Goal: Information Seeking & Learning: Learn about a topic

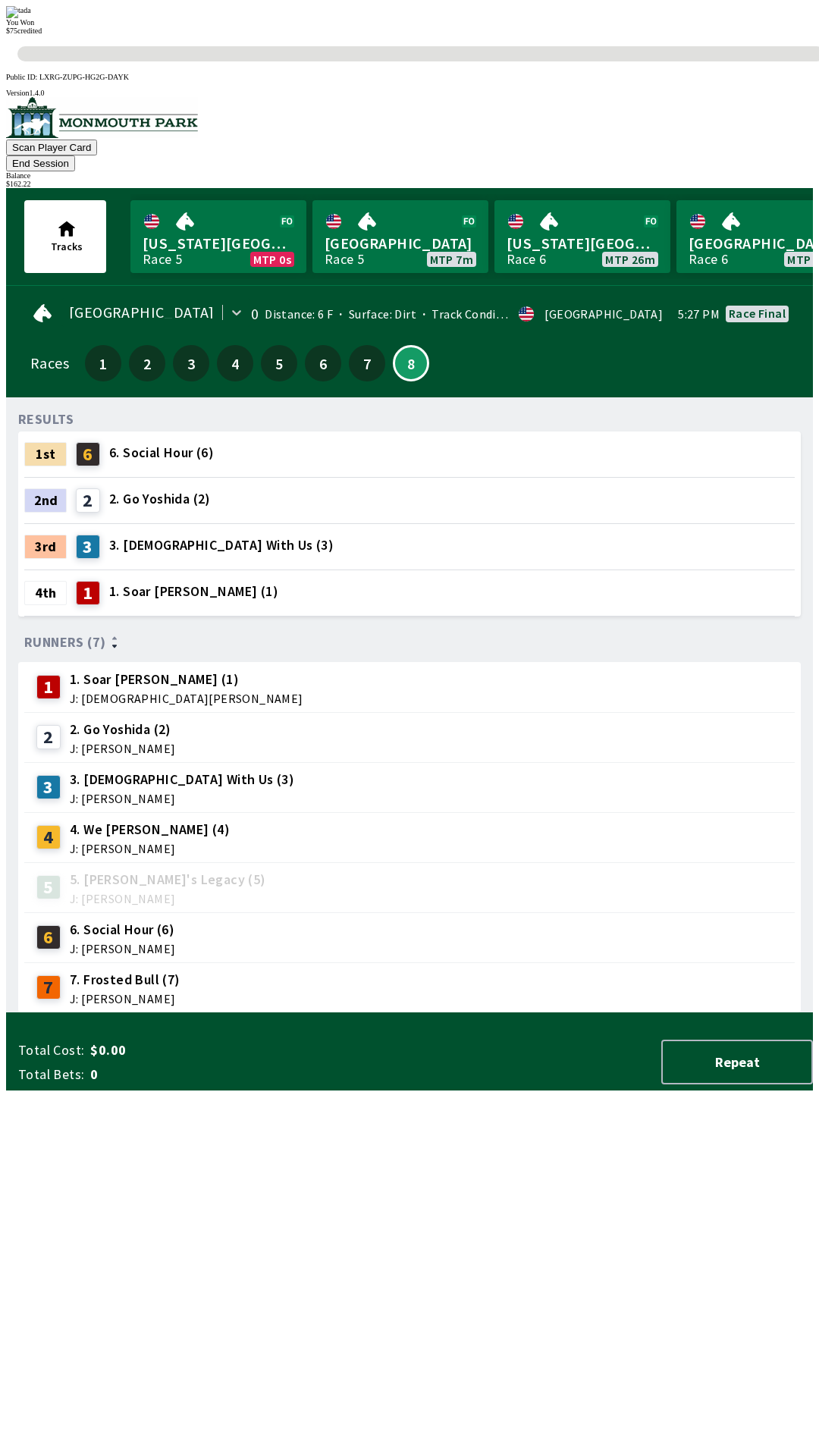
click at [442, 1013] on div "RESULTS 1st 6 6. Social Hour (6) 2nd 2 2. Go [PERSON_NAME] (2) 3rd 3 3. [DEMOGR…" at bounding box center [416, 712] width 795 height 604
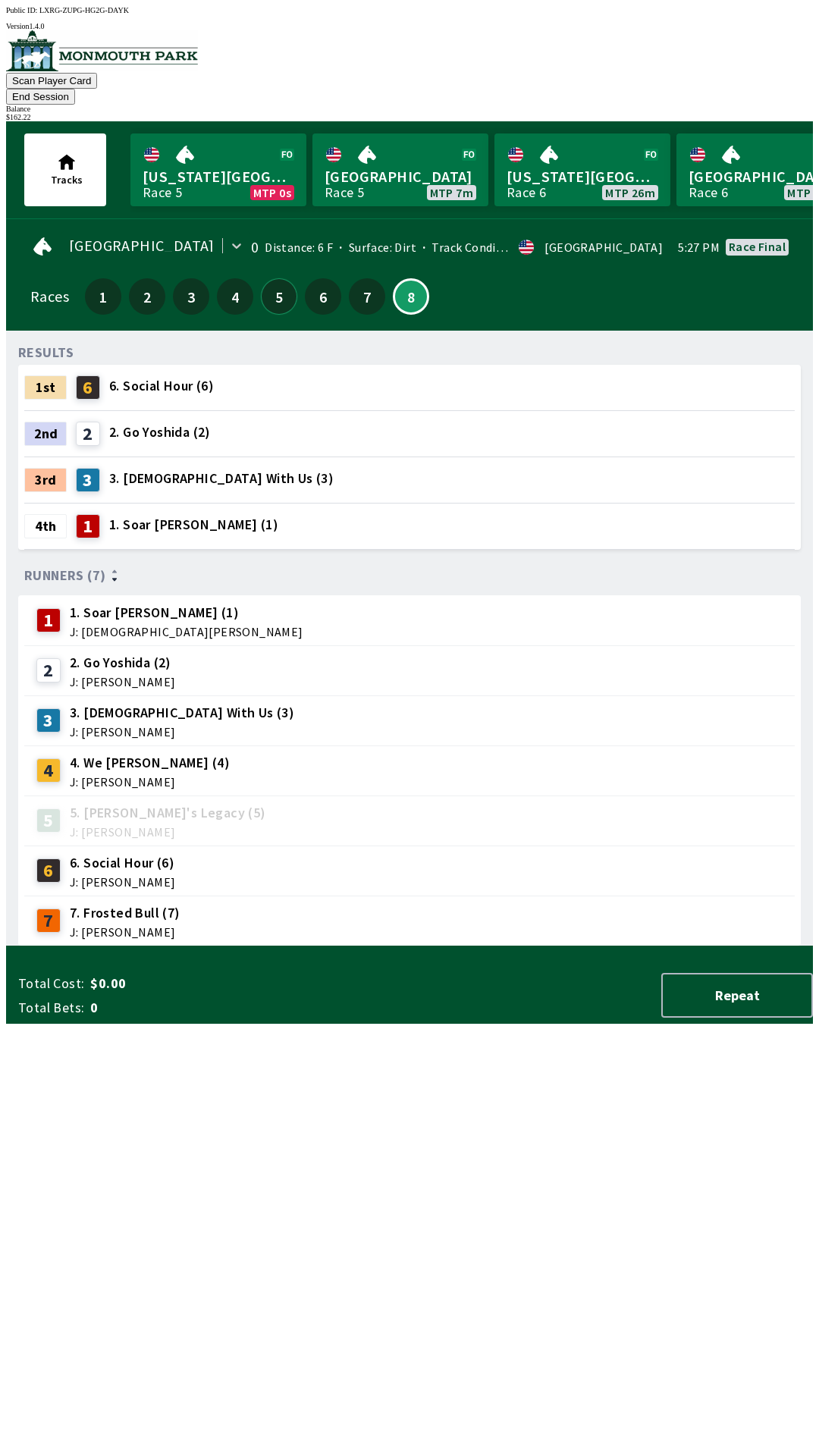
click at [269, 285] on button "5" at bounding box center [279, 297] width 37 height 37
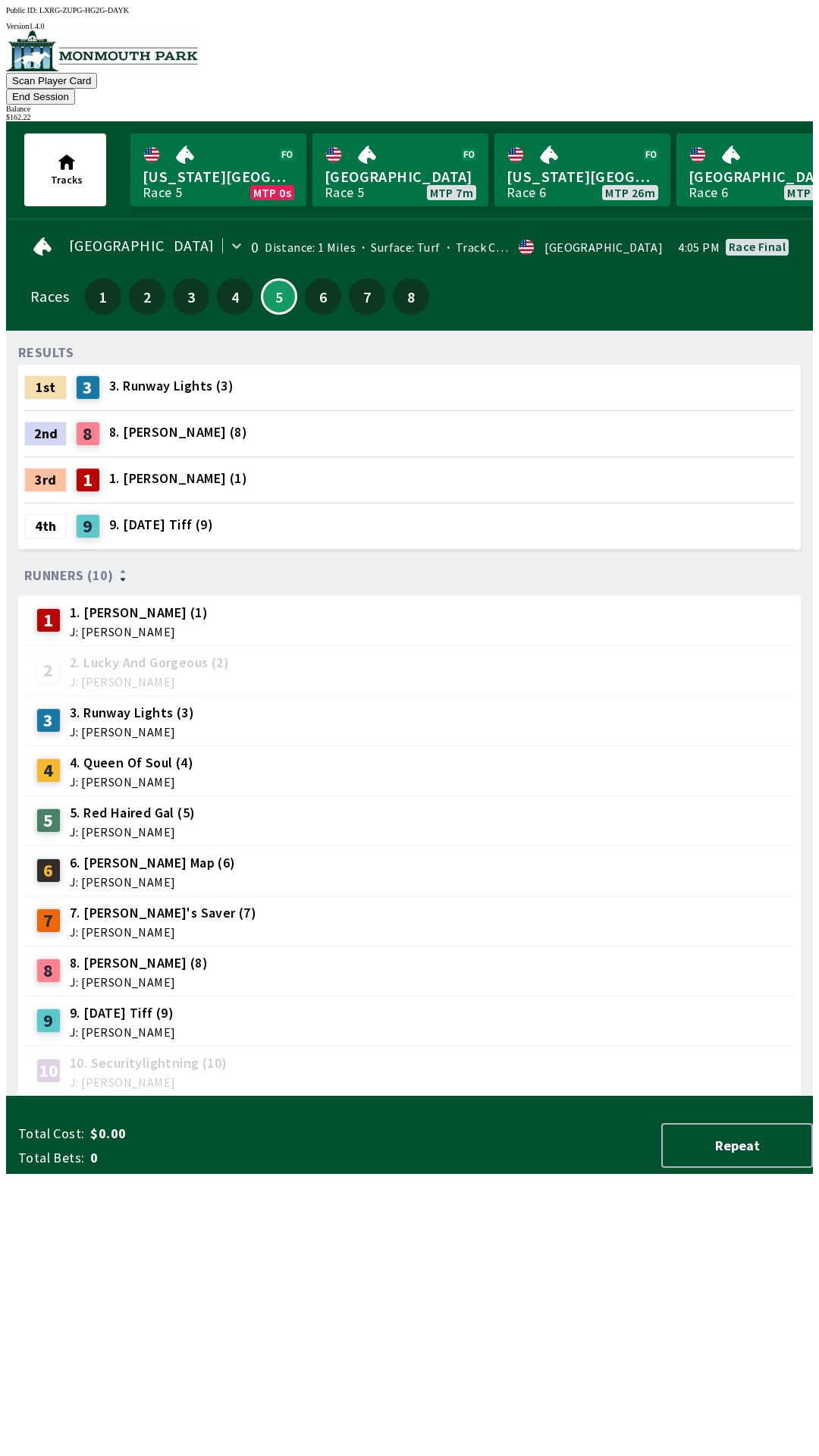
click at [238, 289] on div "4" at bounding box center [235, 297] width 37 height 37
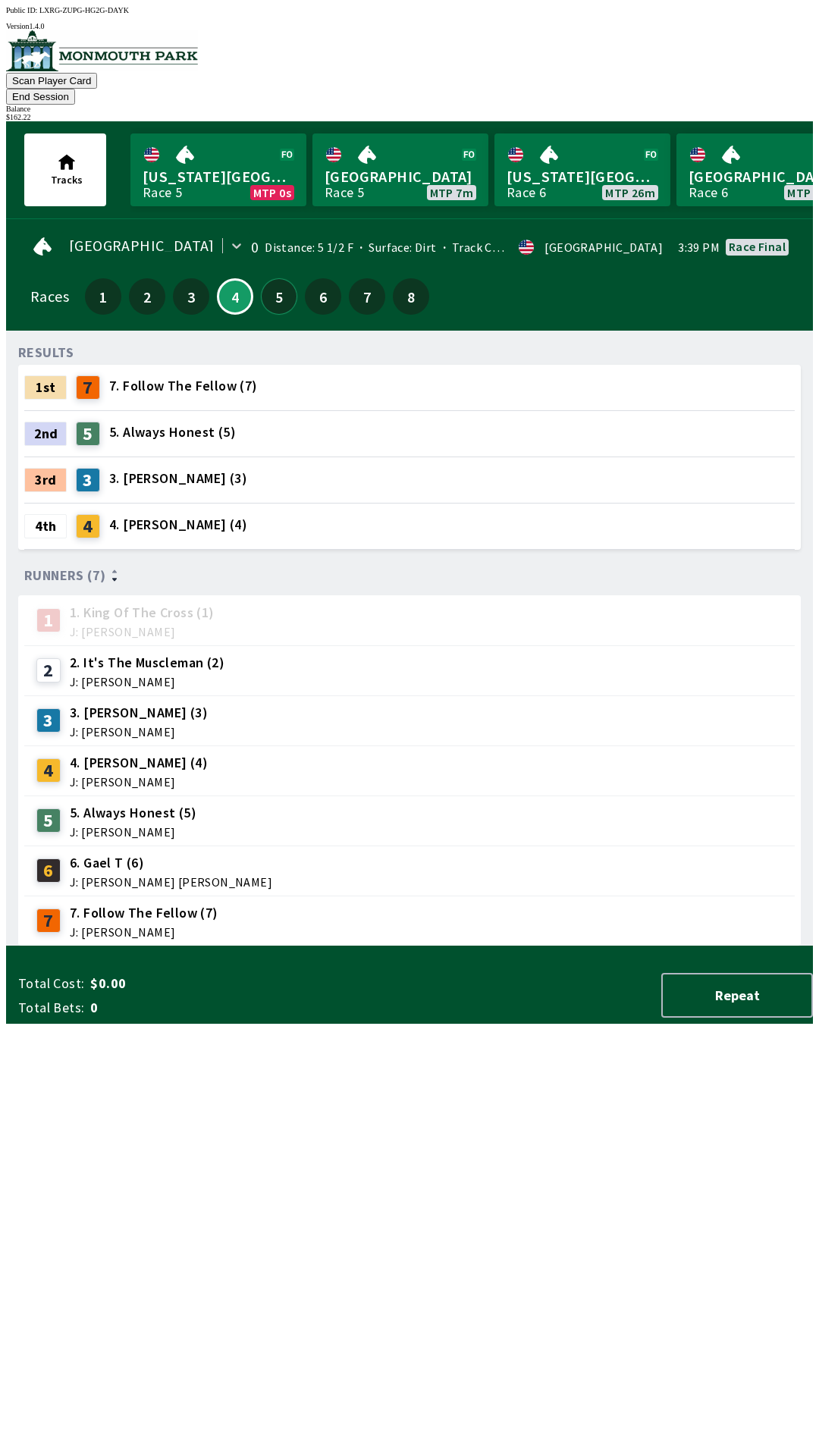
click at [279, 284] on button "5" at bounding box center [279, 297] width 37 height 37
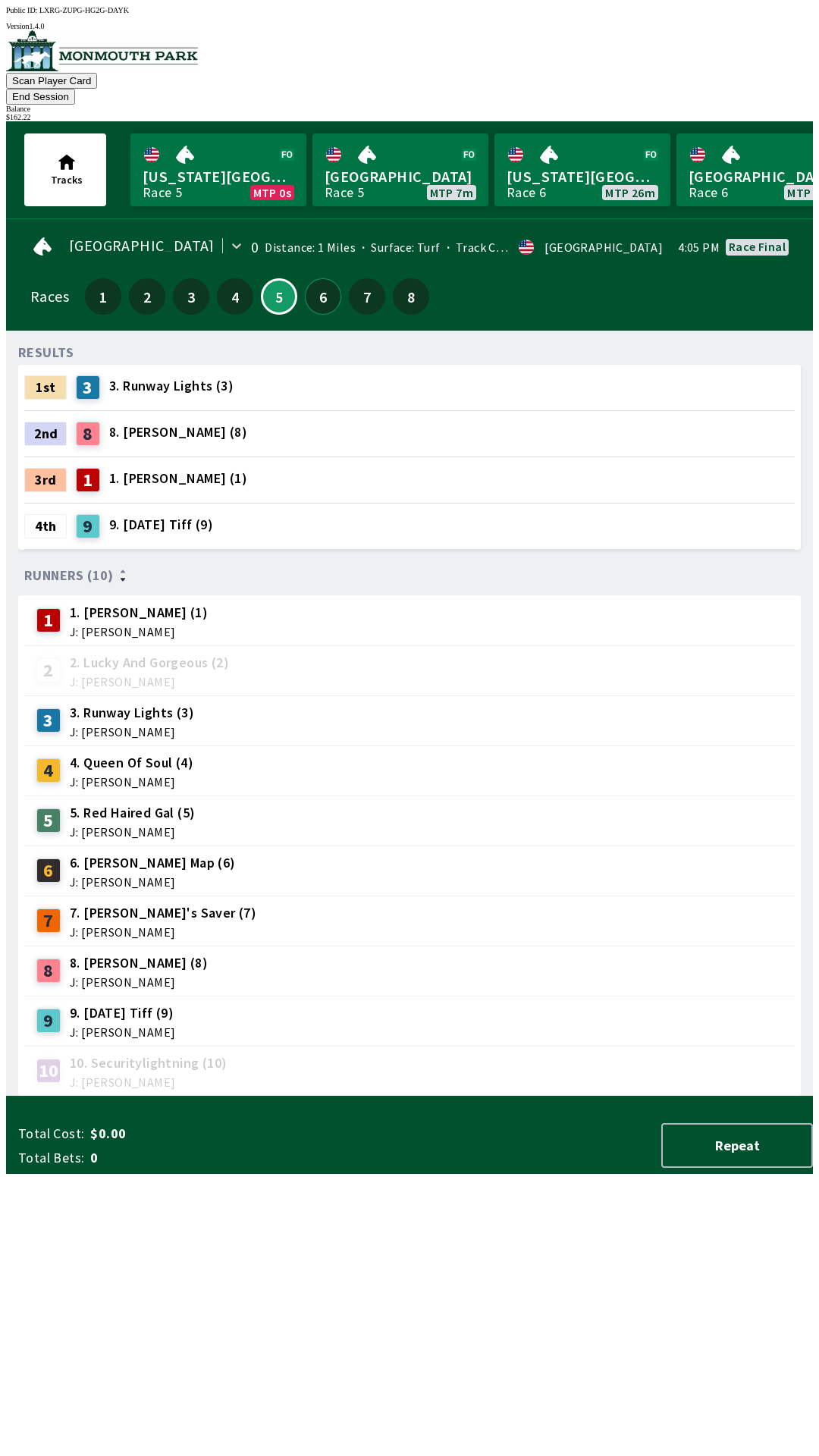
click at [315, 284] on button "6" at bounding box center [323, 297] width 37 height 37
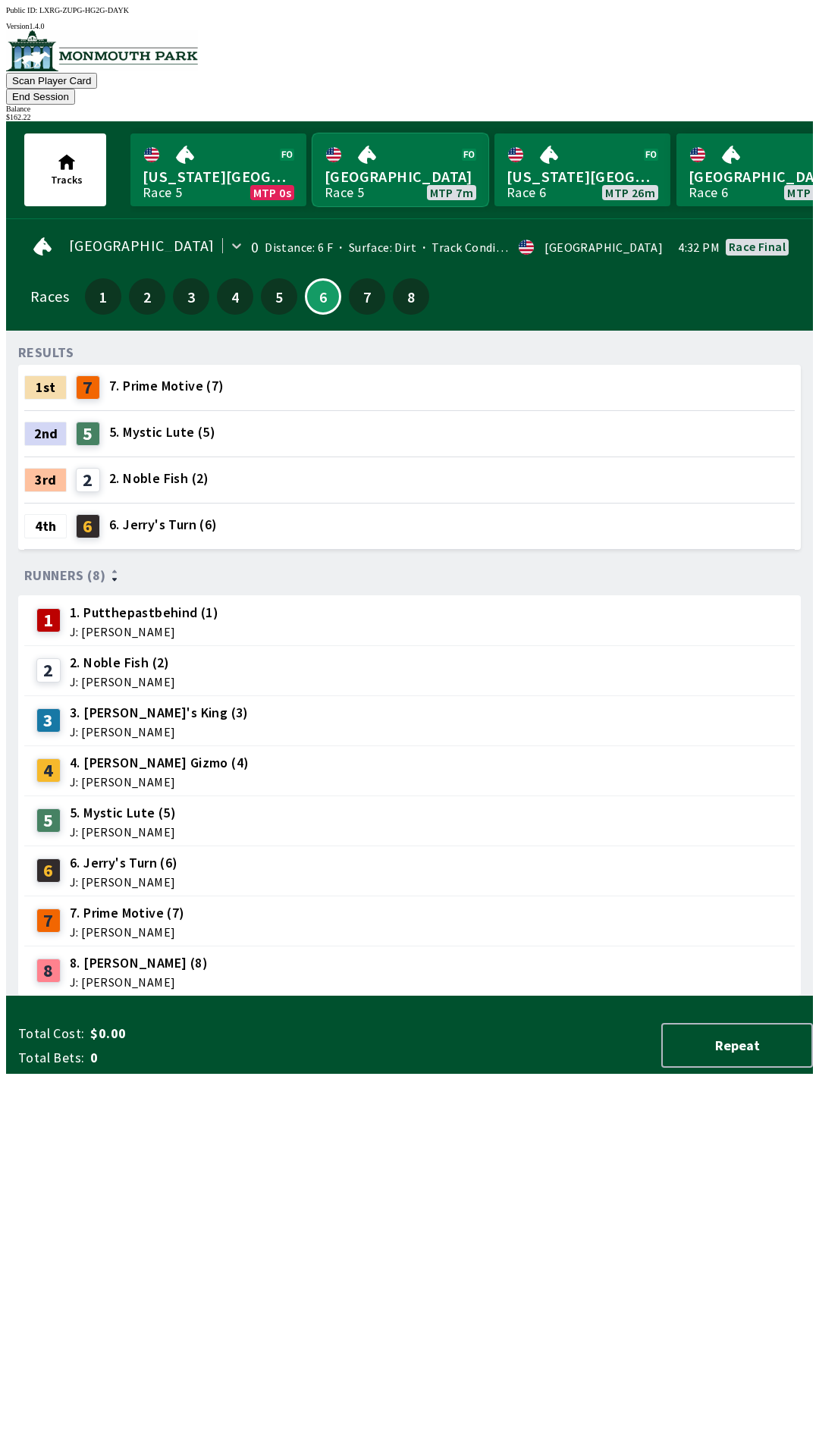
click at [409, 166] on link "[GEOGRAPHIC_DATA] Race 5 MTP 7m" at bounding box center [401, 170] width 176 height 73
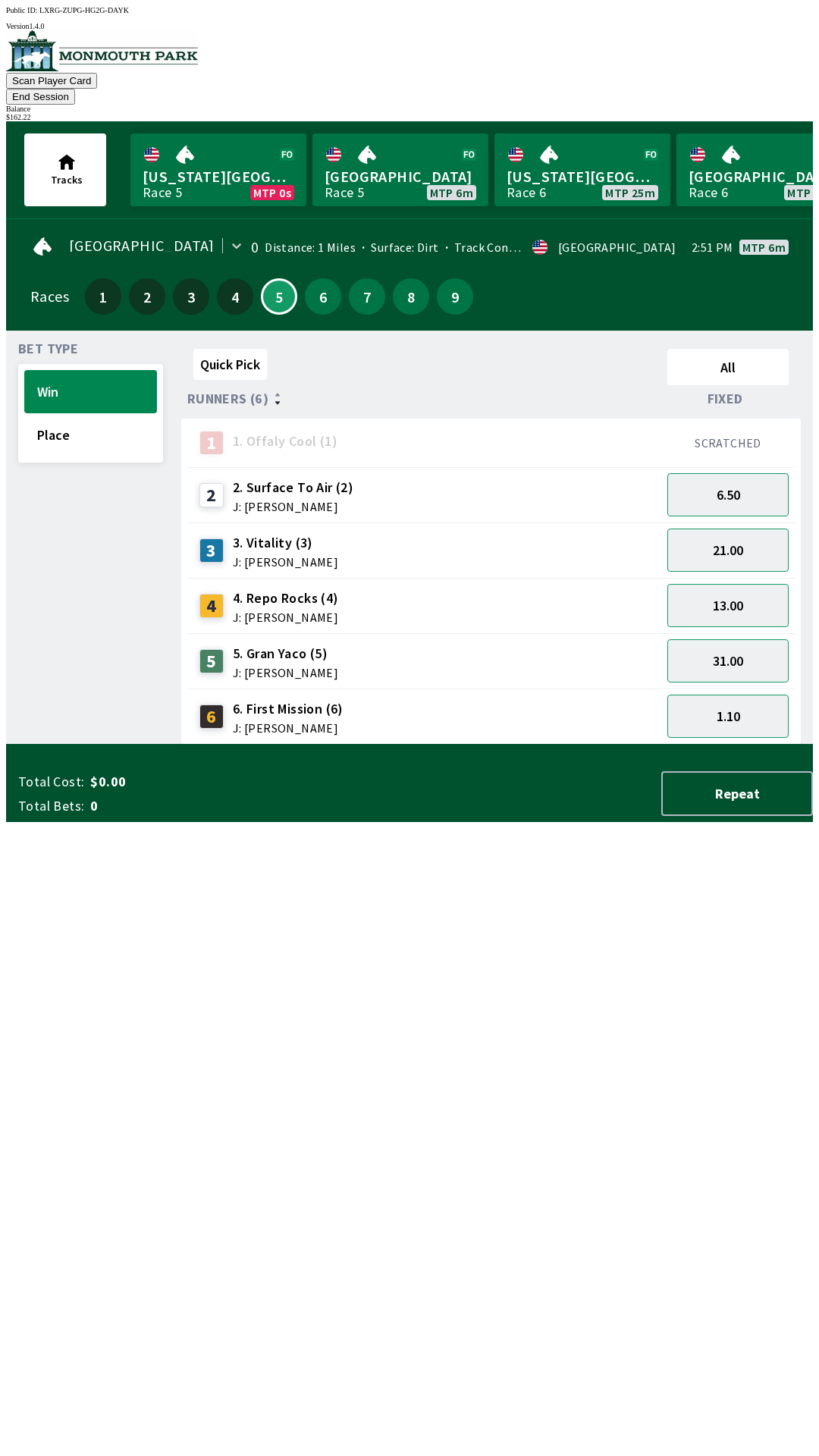
click at [75, 89] on button "End Session" at bounding box center [40, 96] width 69 height 16
